Goal: Task Accomplishment & Management: Manage account settings

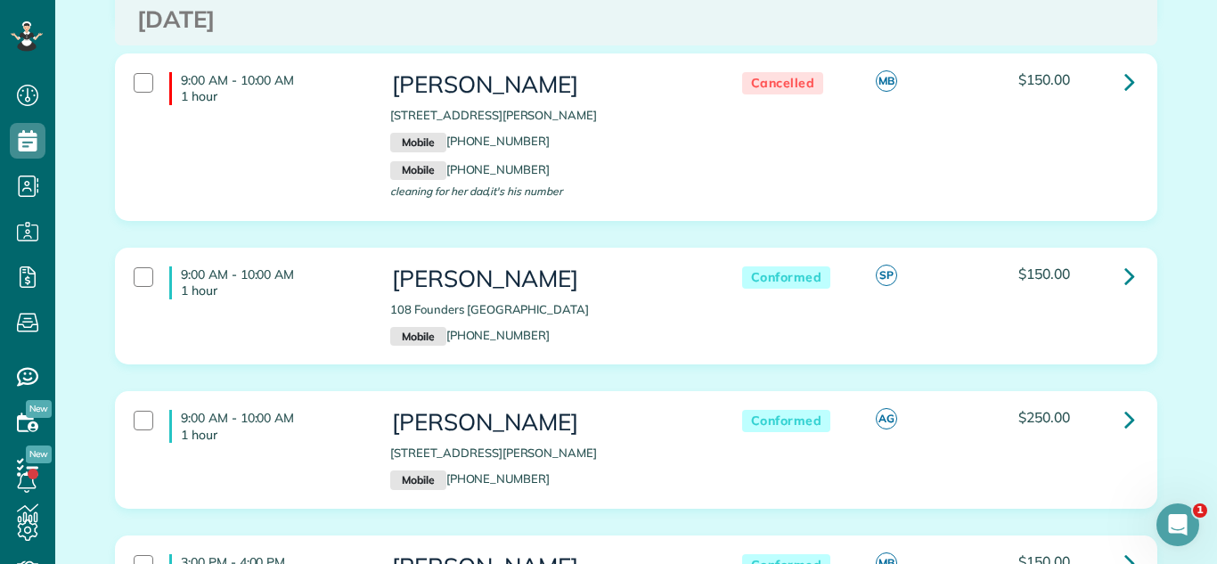
scroll to position [2351, 0]
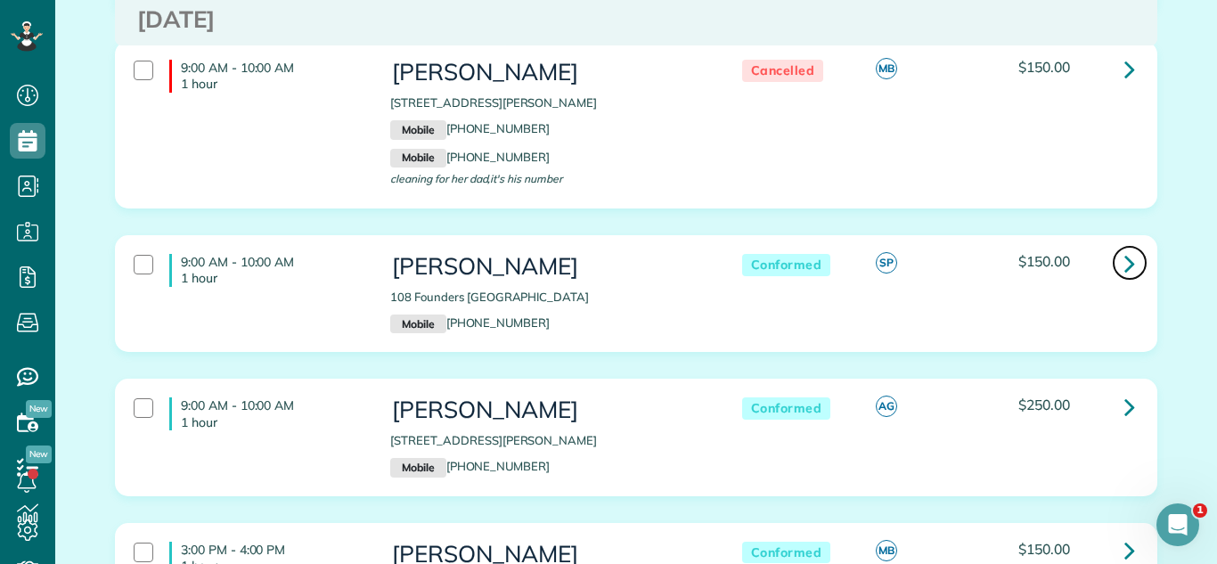
click at [1124, 274] on icon at bounding box center [1129, 263] width 11 height 31
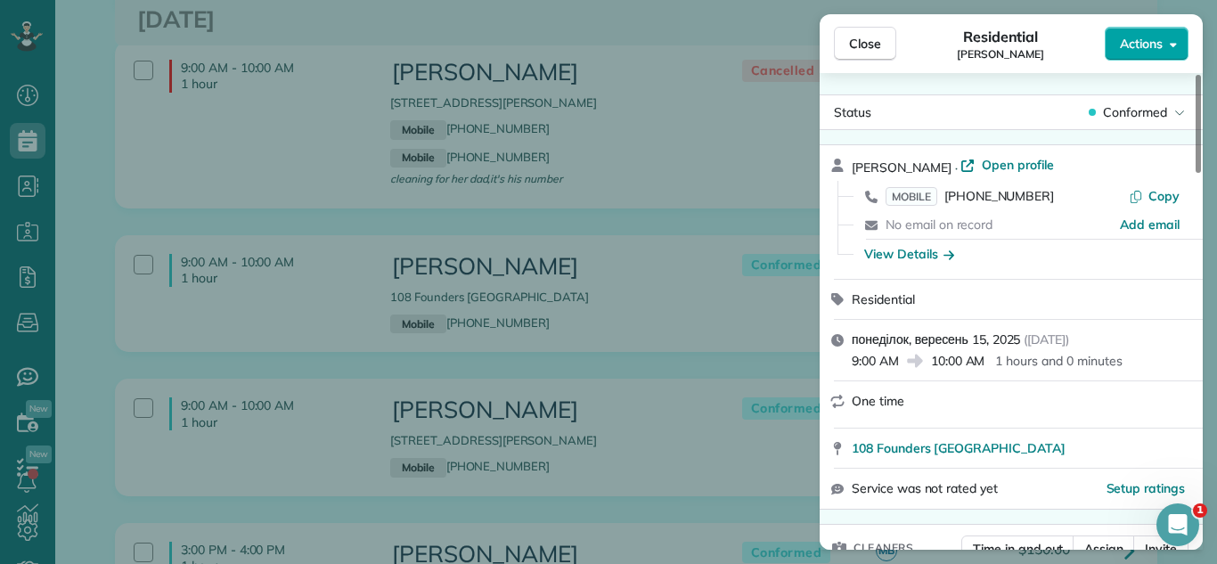
click at [1131, 38] on span "Actions" at bounding box center [1141, 44] width 43 height 18
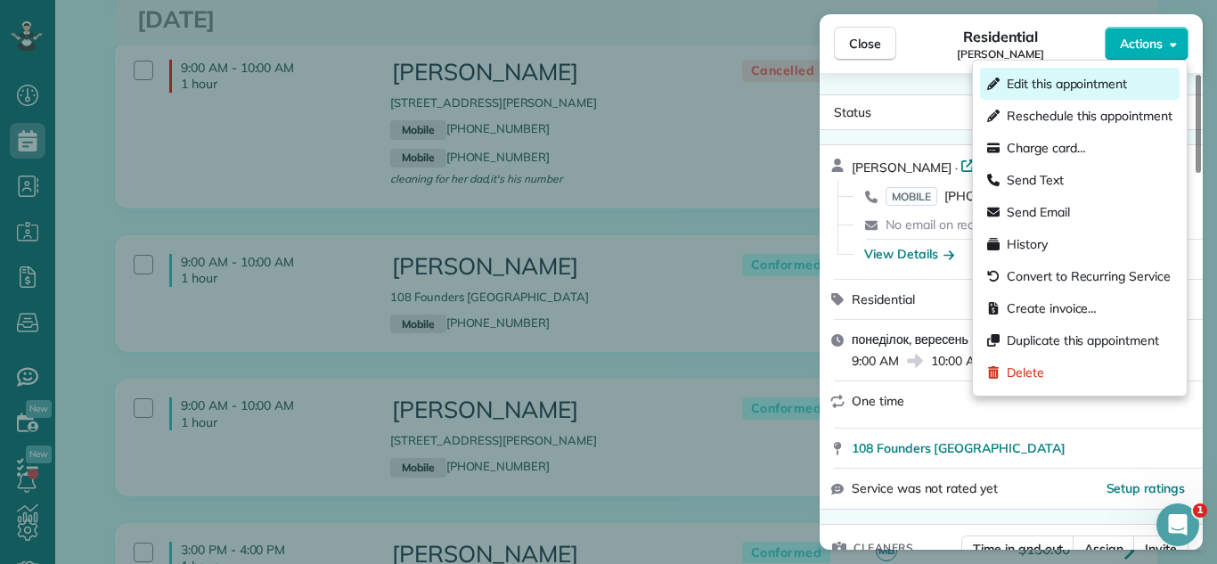
click at [1108, 82] on span "Edit this appointment" at bounding box center [1066, 84] width 120 height 18
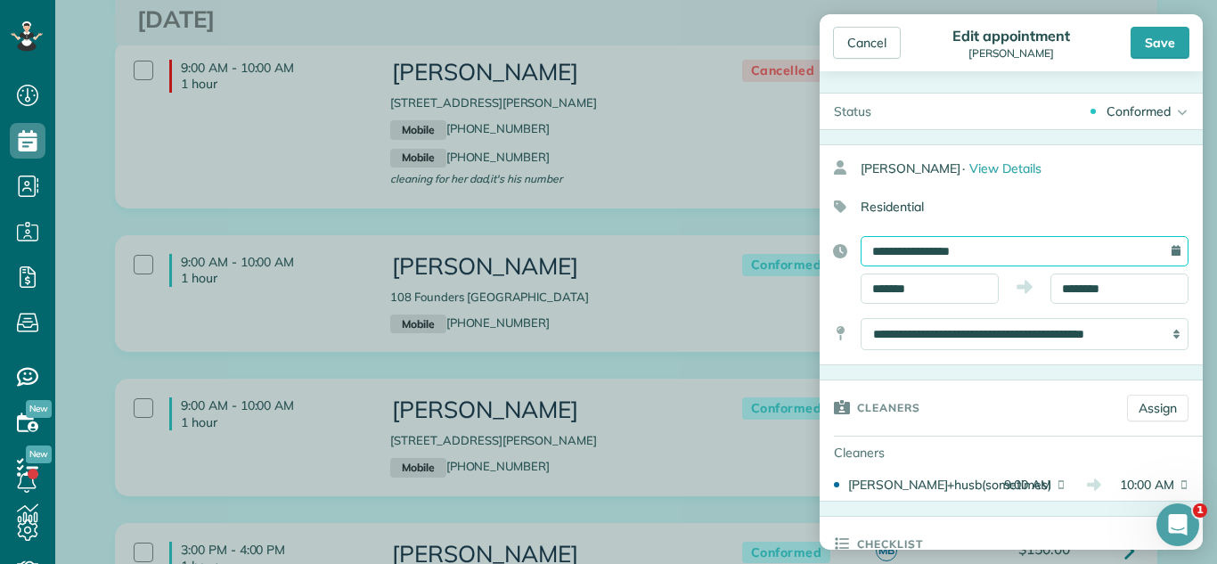
click at [936, 253] on input "**********" at bounding box center [1024, 251] width 328 height 30
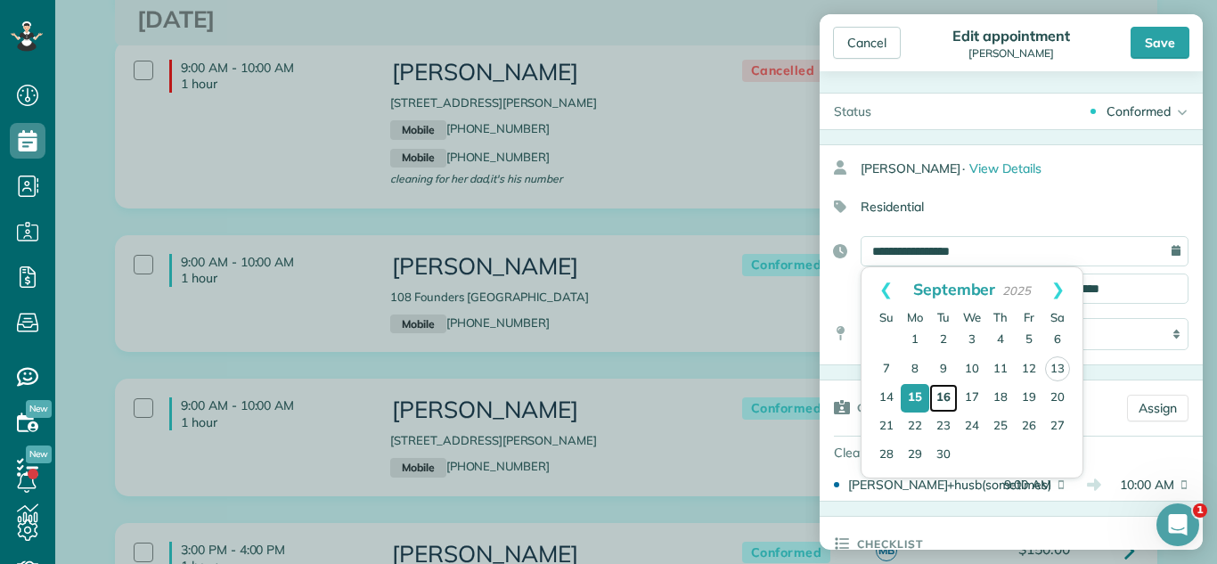
click at [949, 401] on link "16" at bounding box center [943, 398] width 29 height 29
type input "**********"
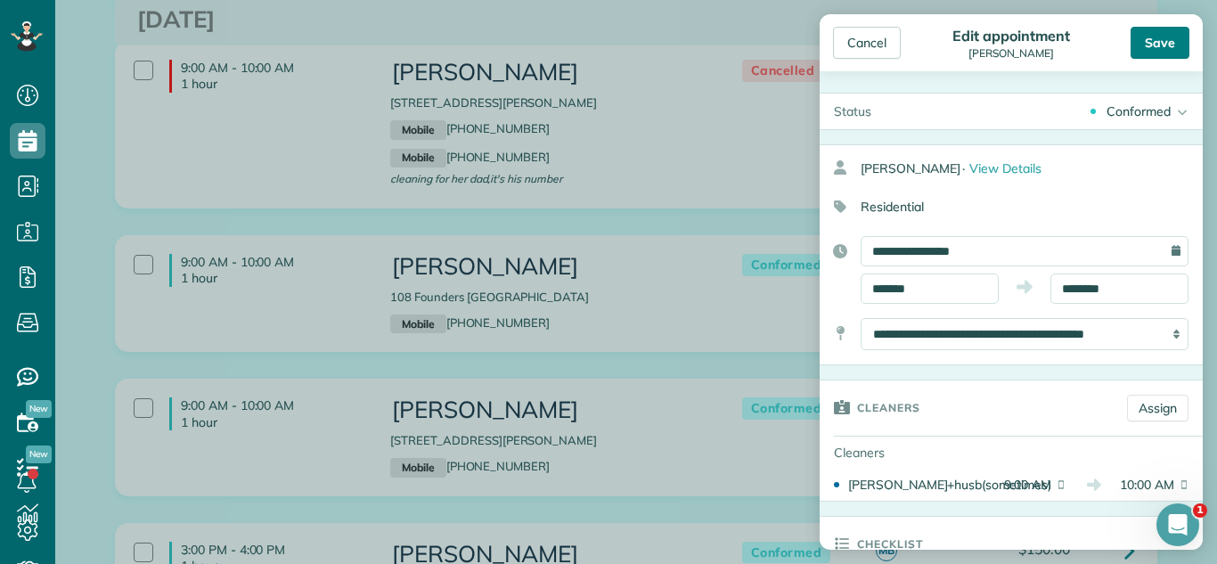
click at [1134, 39] on div "Save" at bounding box center [1159, 43] width 59 height 32
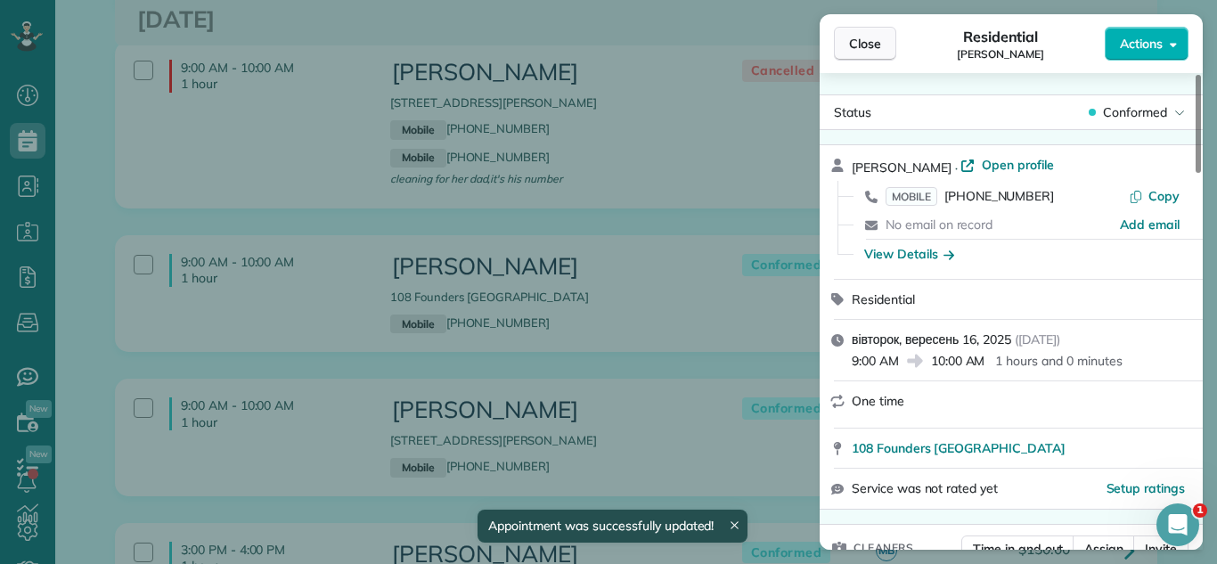
click at [879, 33] on button "Close" at bounding box center [865, 44] width 62 height 34
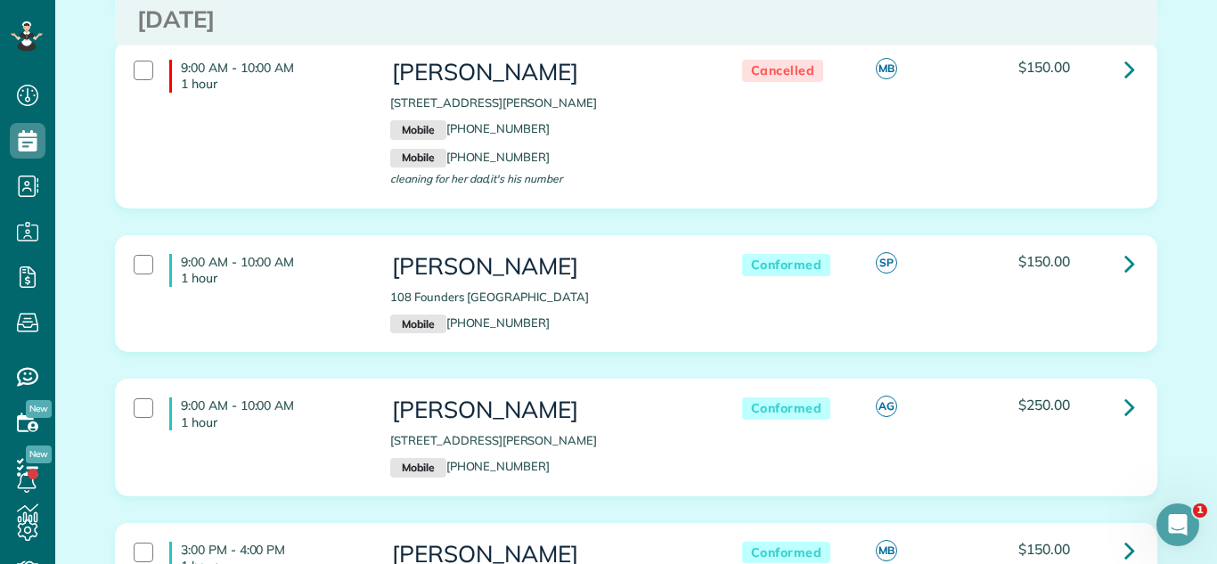
click at [868, 235] on div "9:00 AM - 10:00 AM 1 hour [PERSON_NAME] [STREET_ADDRESS][PERSON_NAME] Mobile [P…" at bounding box center [636, 138] width 1069 height 194
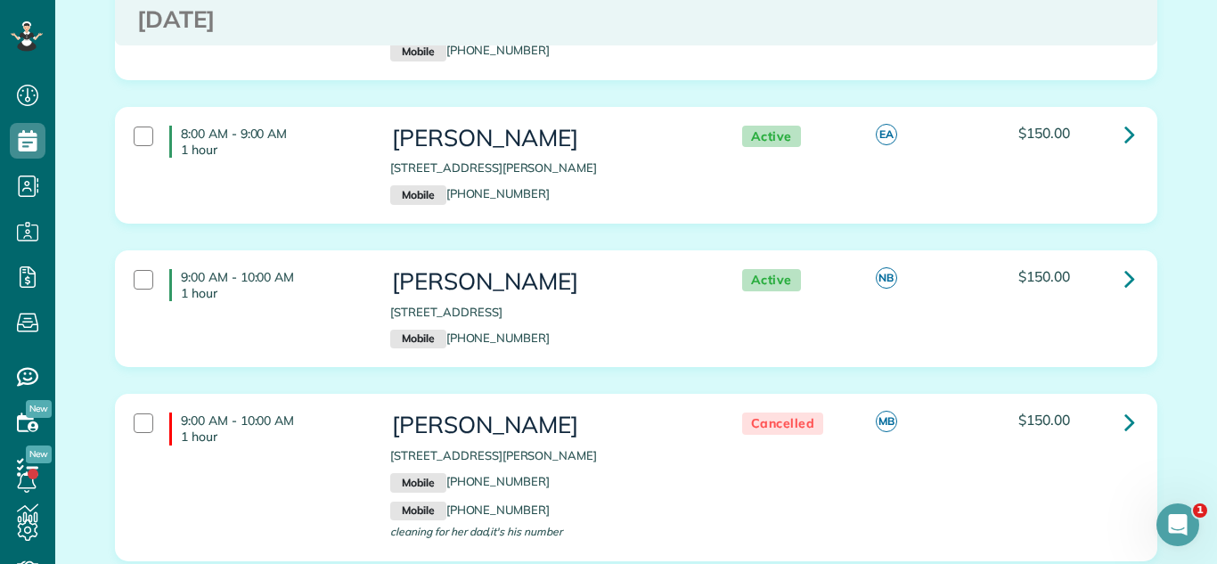
scroll to position [2006, 0]
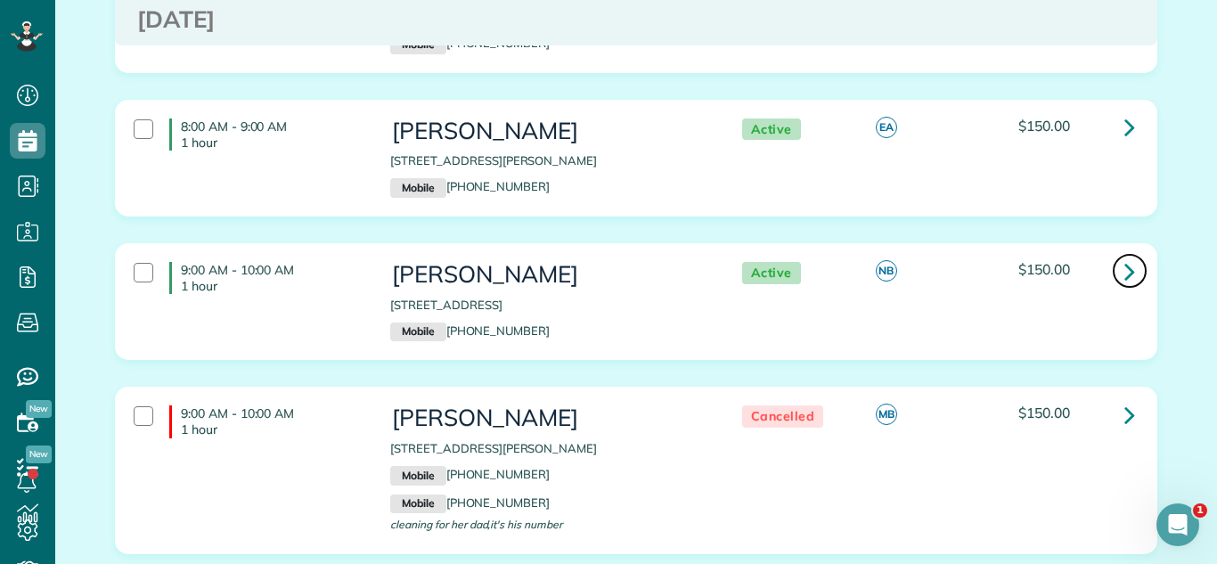
click at [1129, 279] on icon at bounding box center [1129, 271] width 11 height 31
